Goal: Find specific page/section

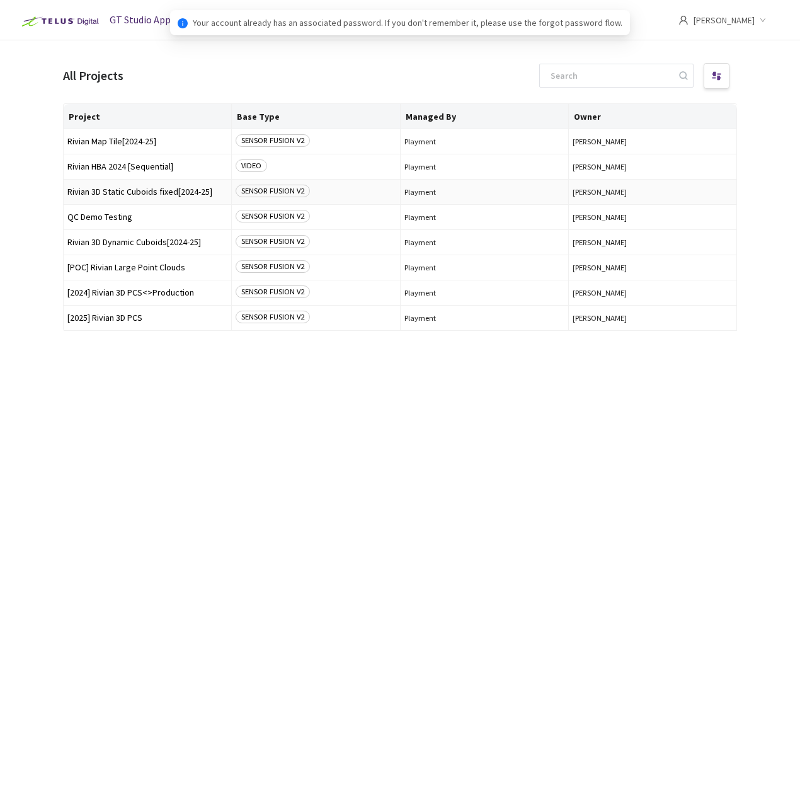
click at [125, 193] on span "Rivian 3D Static Cuboids fixed[2024-25]" at bounding box center [147, 191] width 160 height 9
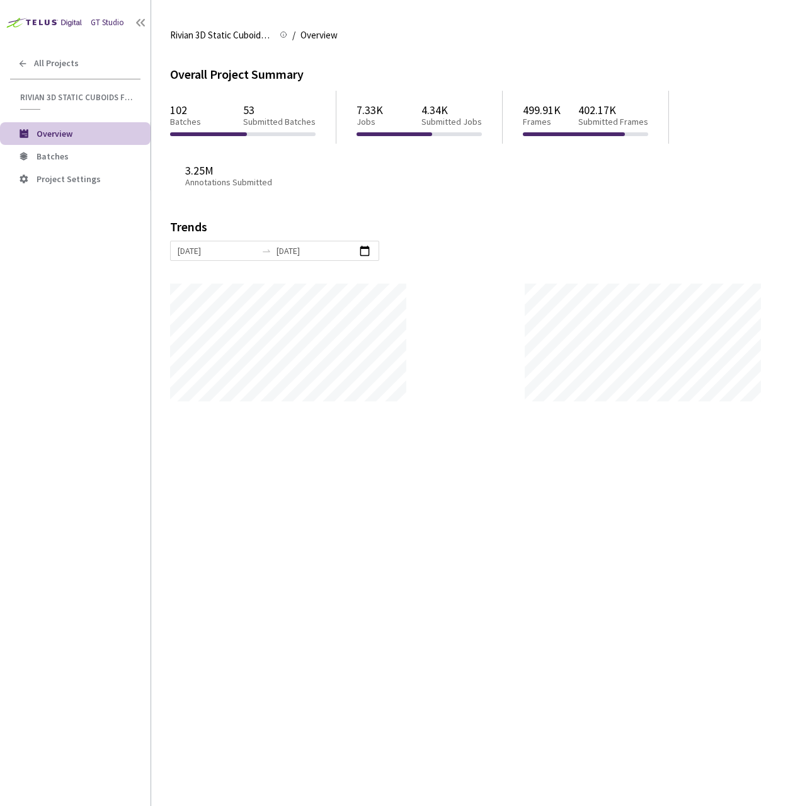
scroll to position [806, 800]
click at [62, 153] on span "Batches" at bounding box center [53, 156] width 32 height 11
